Goal: Task Accomplishment & Management: Use online tool/utility

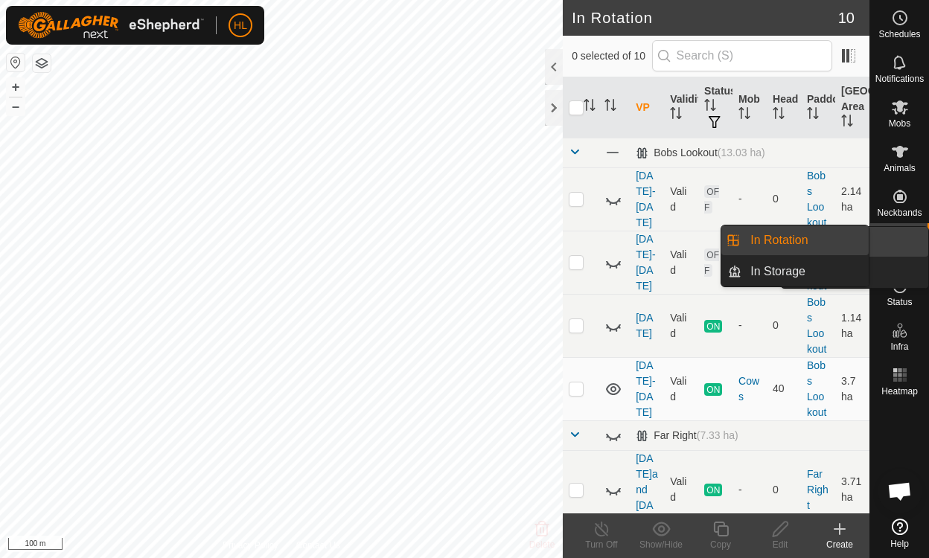
scroll to position [470, 0]
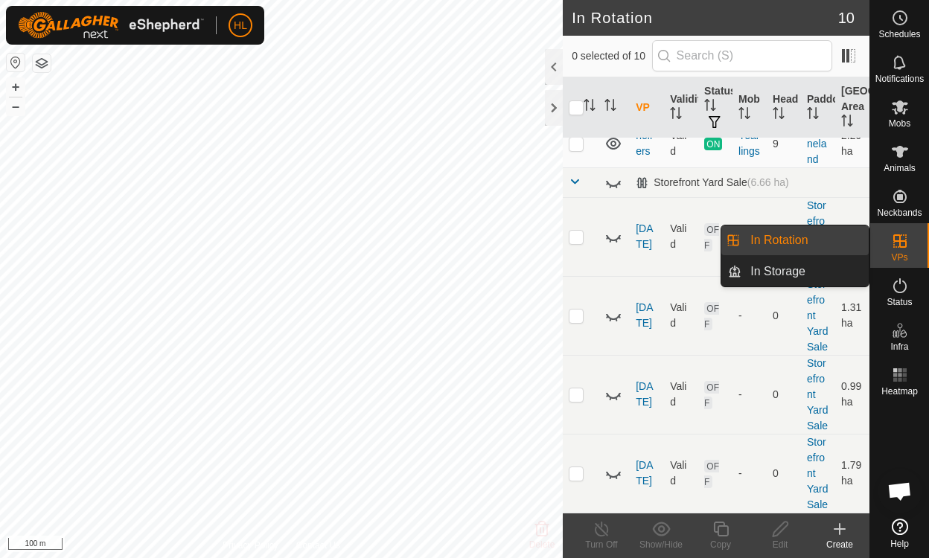
click at [900, 243] on icon at bounding box center [900, 241] width 18 height 18
click at [782, 241] on link "In Rotation" at bounding box center [805, 241] width 127 height 30
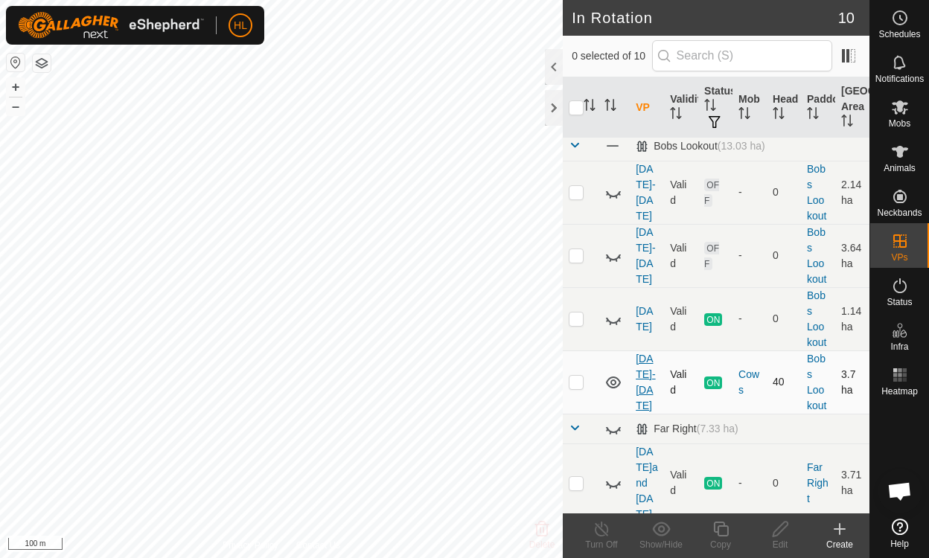
scroll to position [0, 0]
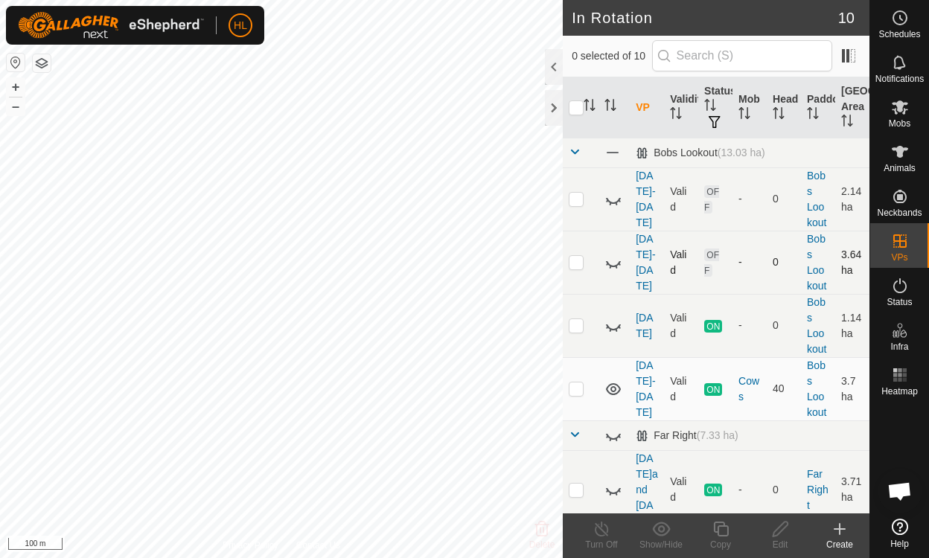
click at [620, 261] on icon at bounding box center [613, 264] width 15 height 6
click at [620, 261] on icon at bounding box center [613, 263] width 15 height 12
click at [611, 264] on icon at bounding box center [613, 264] width 15 height 6
click at [576, 263] on p-checkbox at bounding box center [576, 262] width 15 height 12
checkbox input "true"
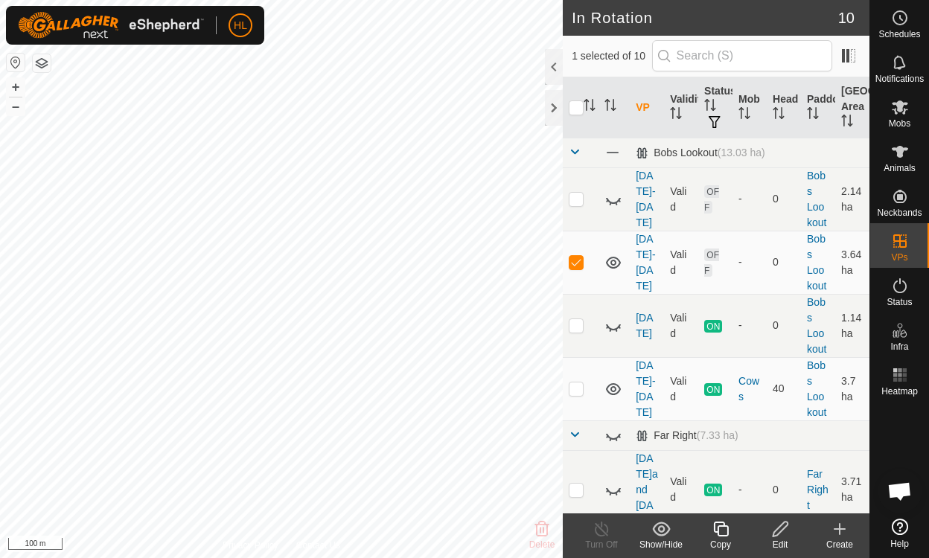
click at [779, 531] on icon at bounding box center [780, 529] width 19 height 18
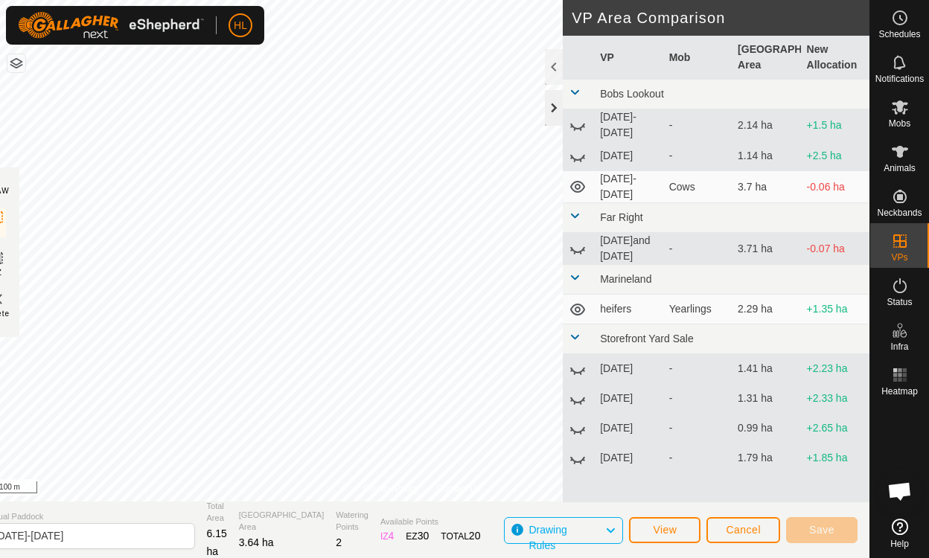
click at [560, 104] on div at bounding box center [554, 108] width 18 height 36
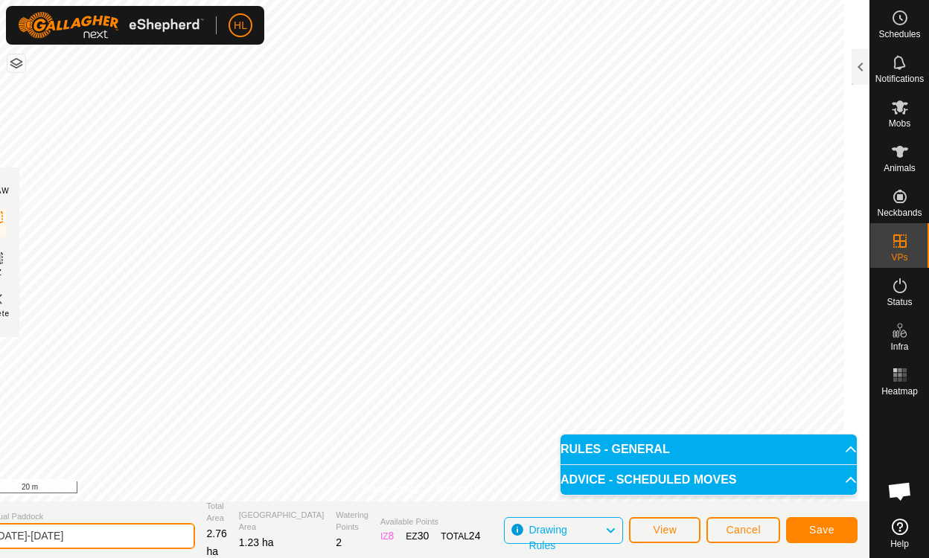
click at [99, 540] on input "[DATE]-[DATE]" at bounding box center [91, 536] width 208 height 26
type input "a"
type input "[DATE]"
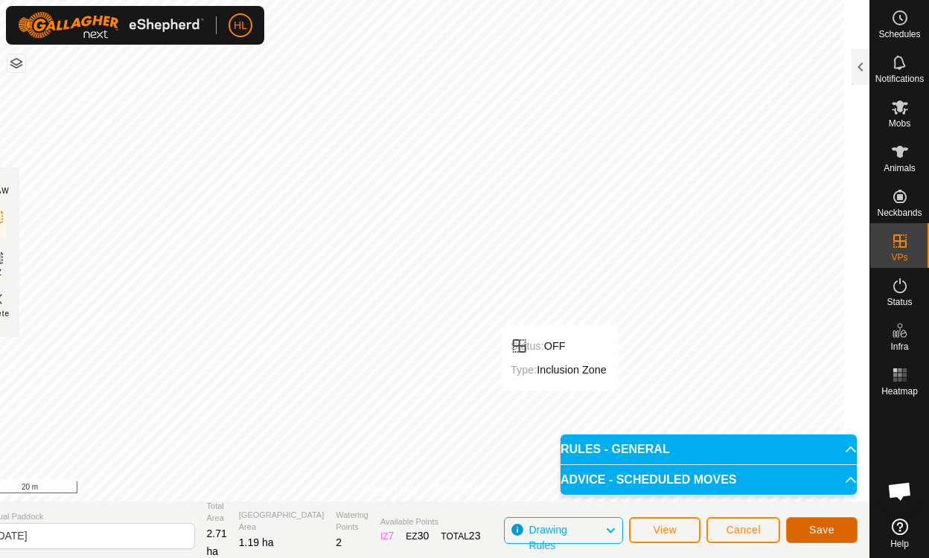
click at [839, 531] on button "Save" at bounding box center [821, 531] width 71 height 26
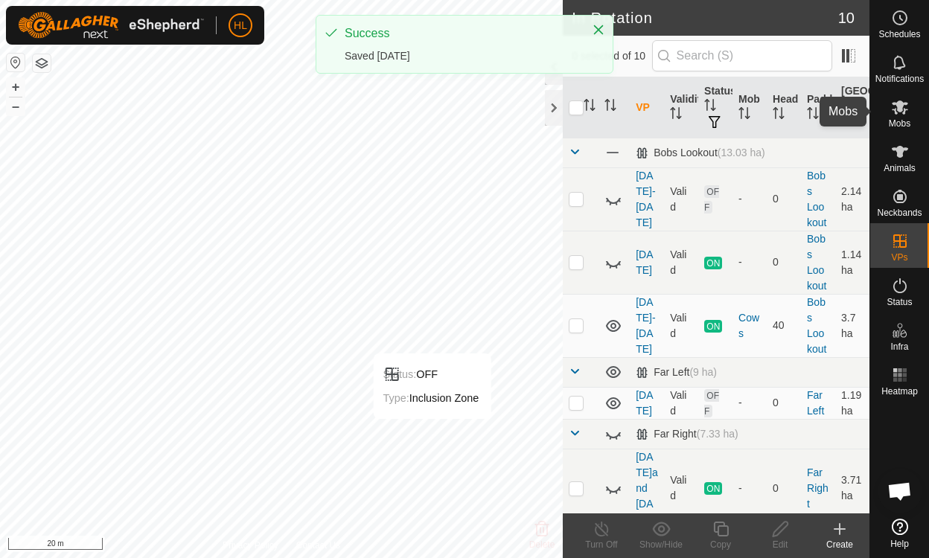
click at [901, 111] on icon at bounding box center [900, 108] width 16 height 14
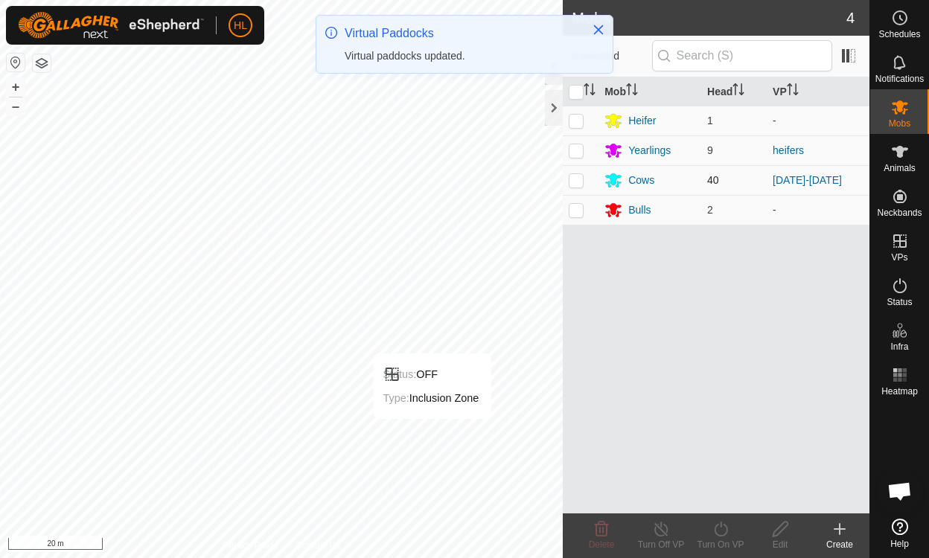
click at [576, 179] on p-checkbox at bounding box center [576, 180] width 15 height 12
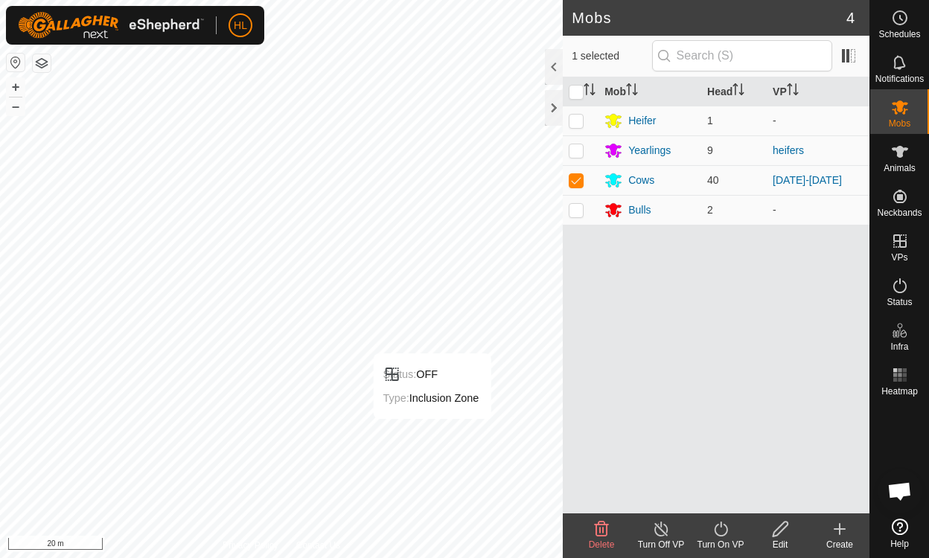
click at [725, 529] on icon at bounding box center [721, 529] width 19 height 18
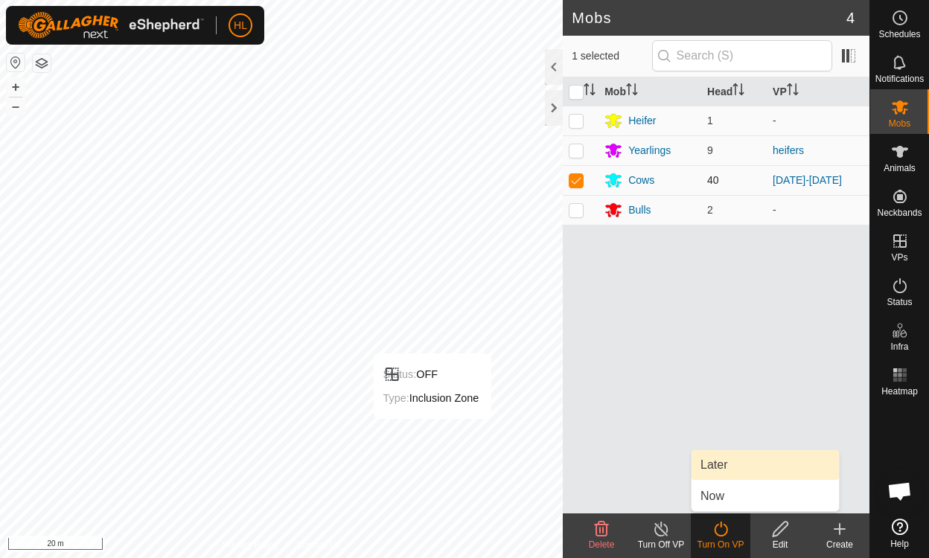
click at [578, 179] on p-checkbox at bounding box center [576, 180] width 15 height 12
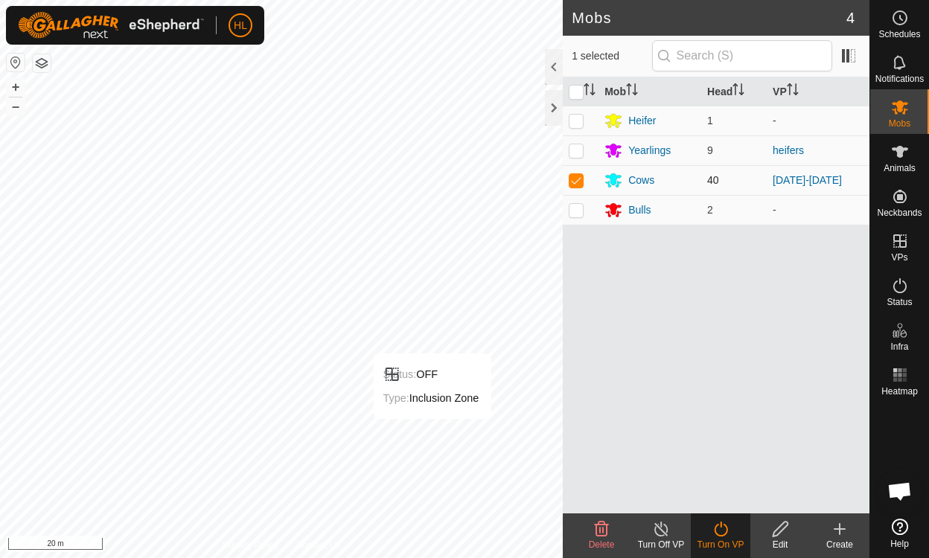
checkbox input "false"
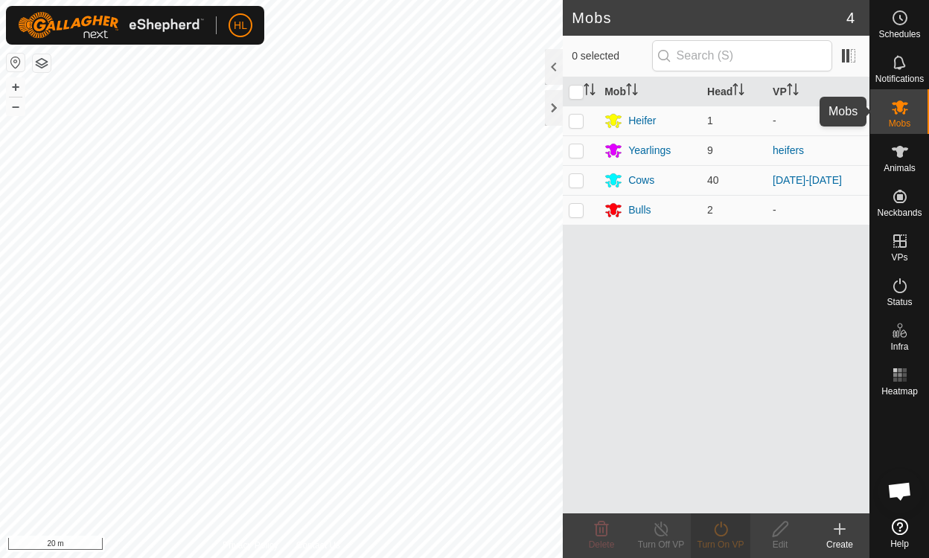
click at [902, 109] on icon at bounding box center [900, 108] width 16 height 14
click at [646, 177] on div "Cows" at bounding box center [641, 181] width 26 height 16
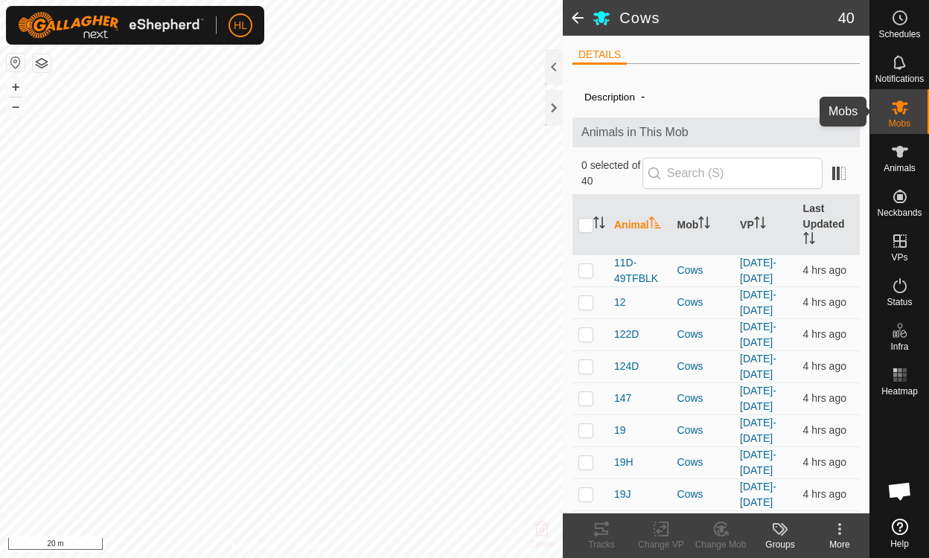
click at [899, 107] on icon at bounding box center [900, 108] width 16 height 14
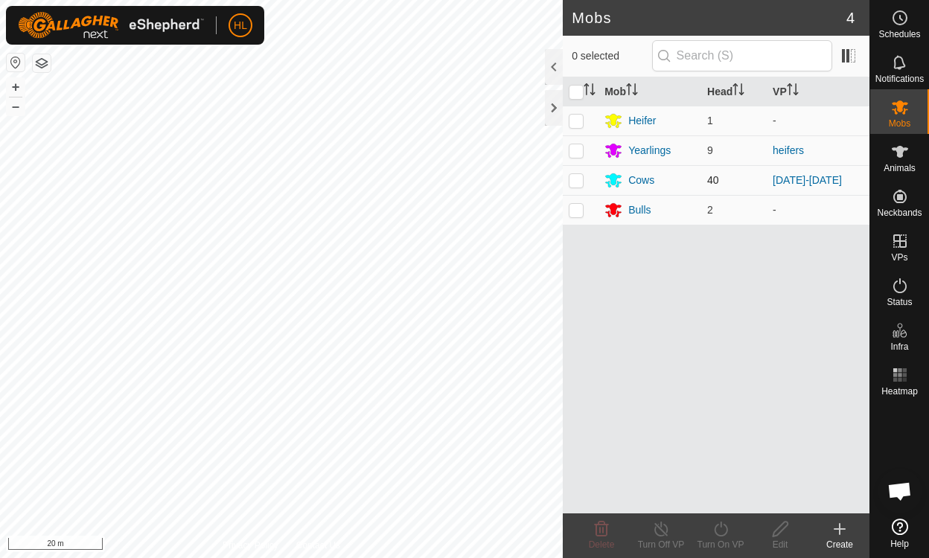
click at [579, 179] on p-checkbox at bounding box center [576, 180] width 15 height 12
checkbox input "true"
click at [725, 528] on icon at bounding box center [721, 529] width 19 height 18
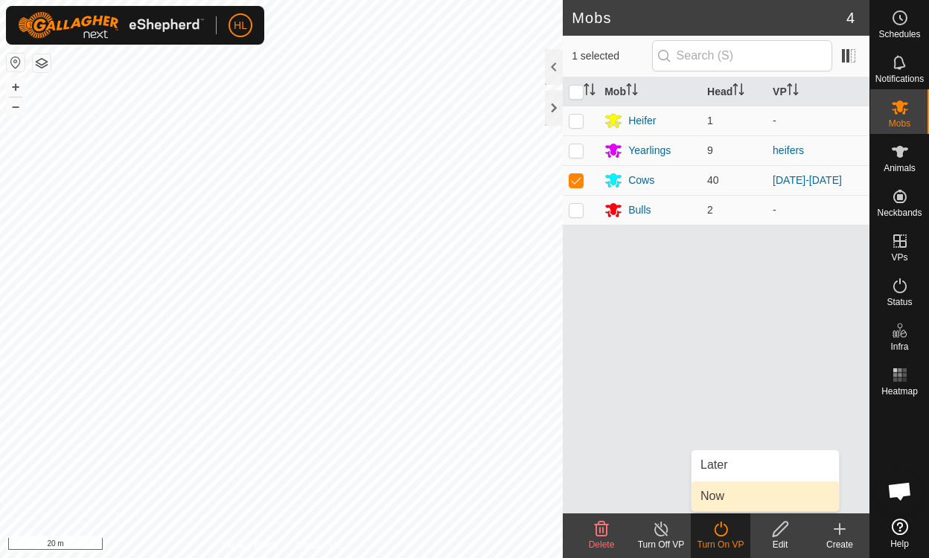
click at [716, 497] on link "Now" at bounding box center [765, 497] width 147 height 30
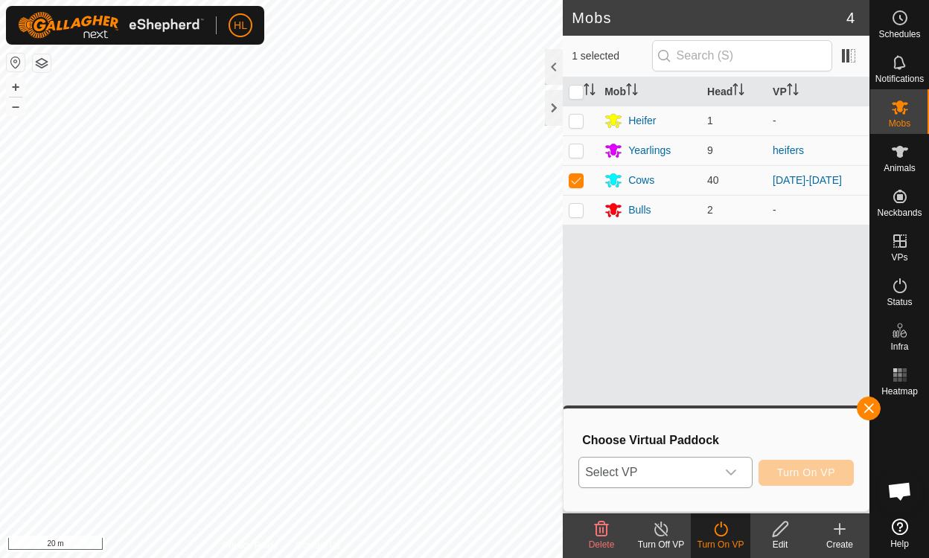
click at [735, 470] on icon "dropdown trigger" at bounding box center [731, 473] width 12 height 12
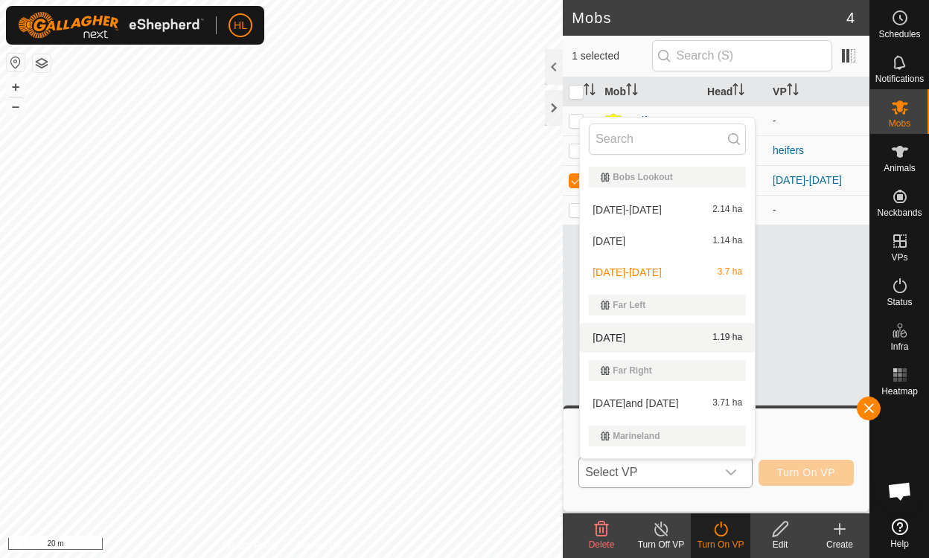
click at [611, 334] on li "[DATE] 1.19 ha" at bounding box center [667, 338] width 175 height 30
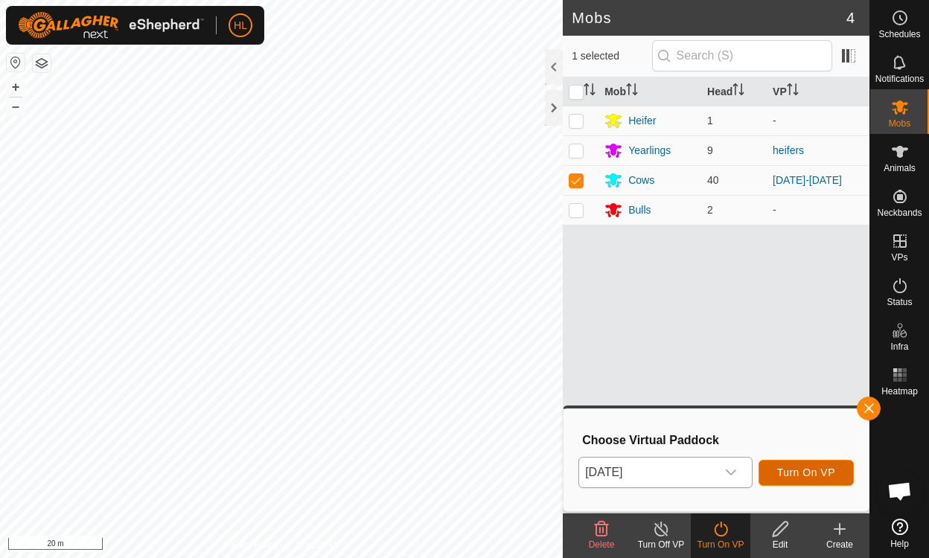
click at [822, 477] on span "Turn On VP" at bounding box center [806, 473] width 58 height 12
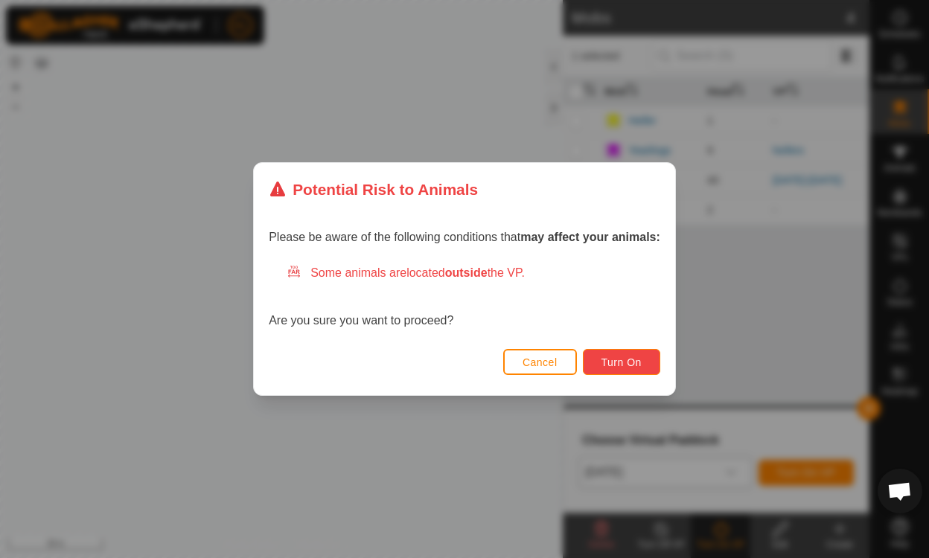
click at [622, 361] on span "Turn On" at bounding box center [622, 363] width 40 height 12
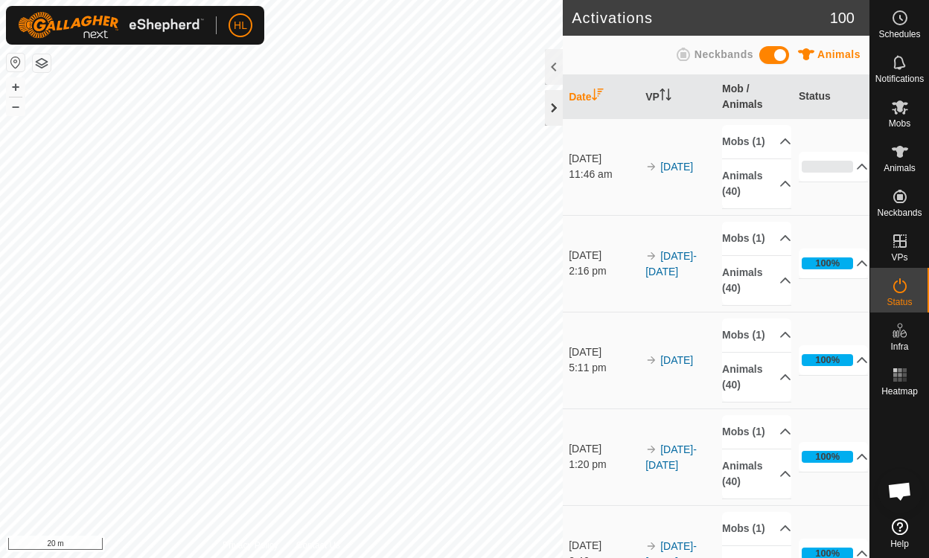
click at [551, 106] on div at bounding box center [554, 108] width 18 height 36
